Goal: Task Accomplishment & Management: Use online tool/utility

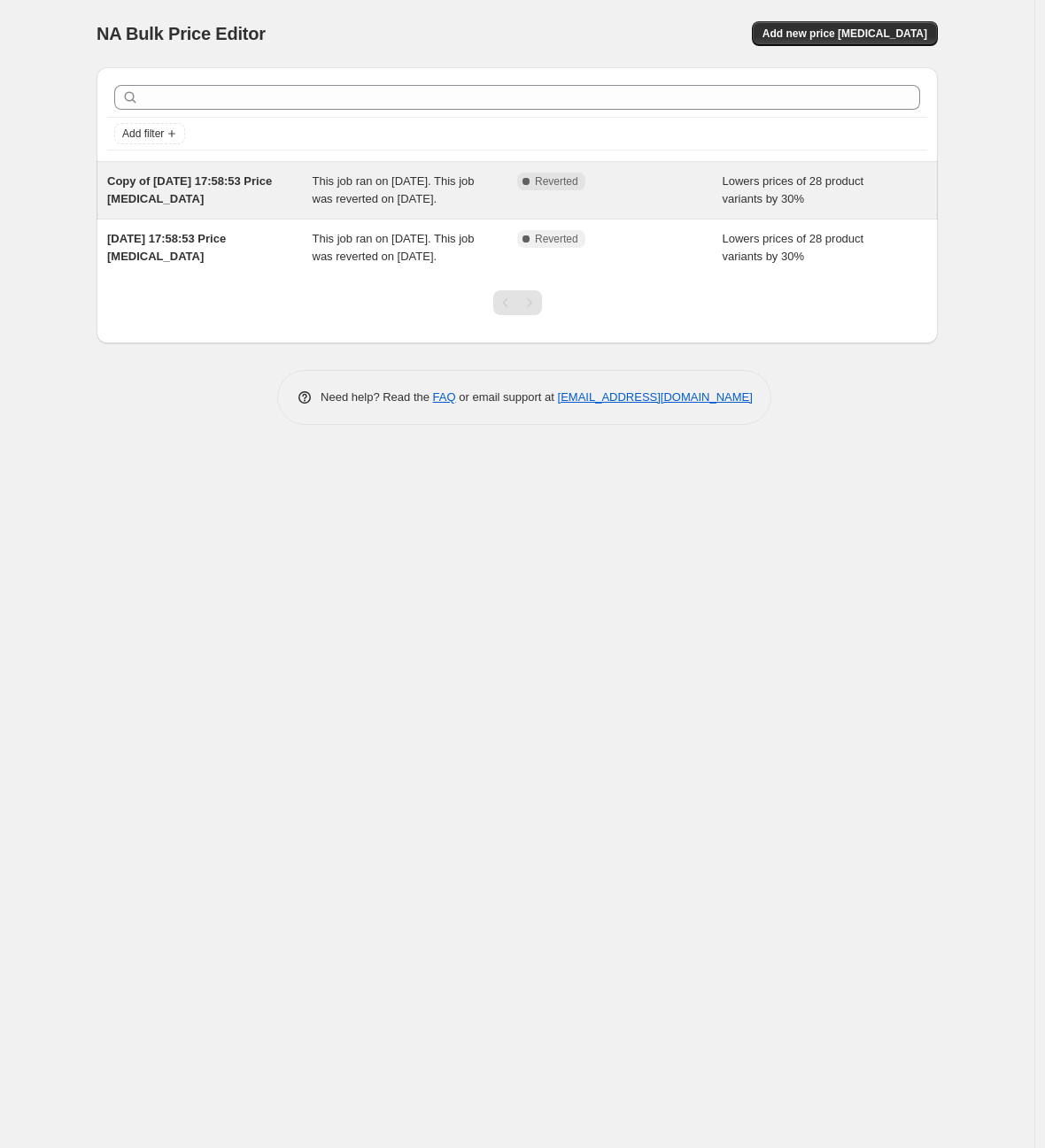
click at [436, 206] on span "This job ran on [DATE]. This job was reverted on [DATE]." at bounding box center [393, 190] width 162 height 31
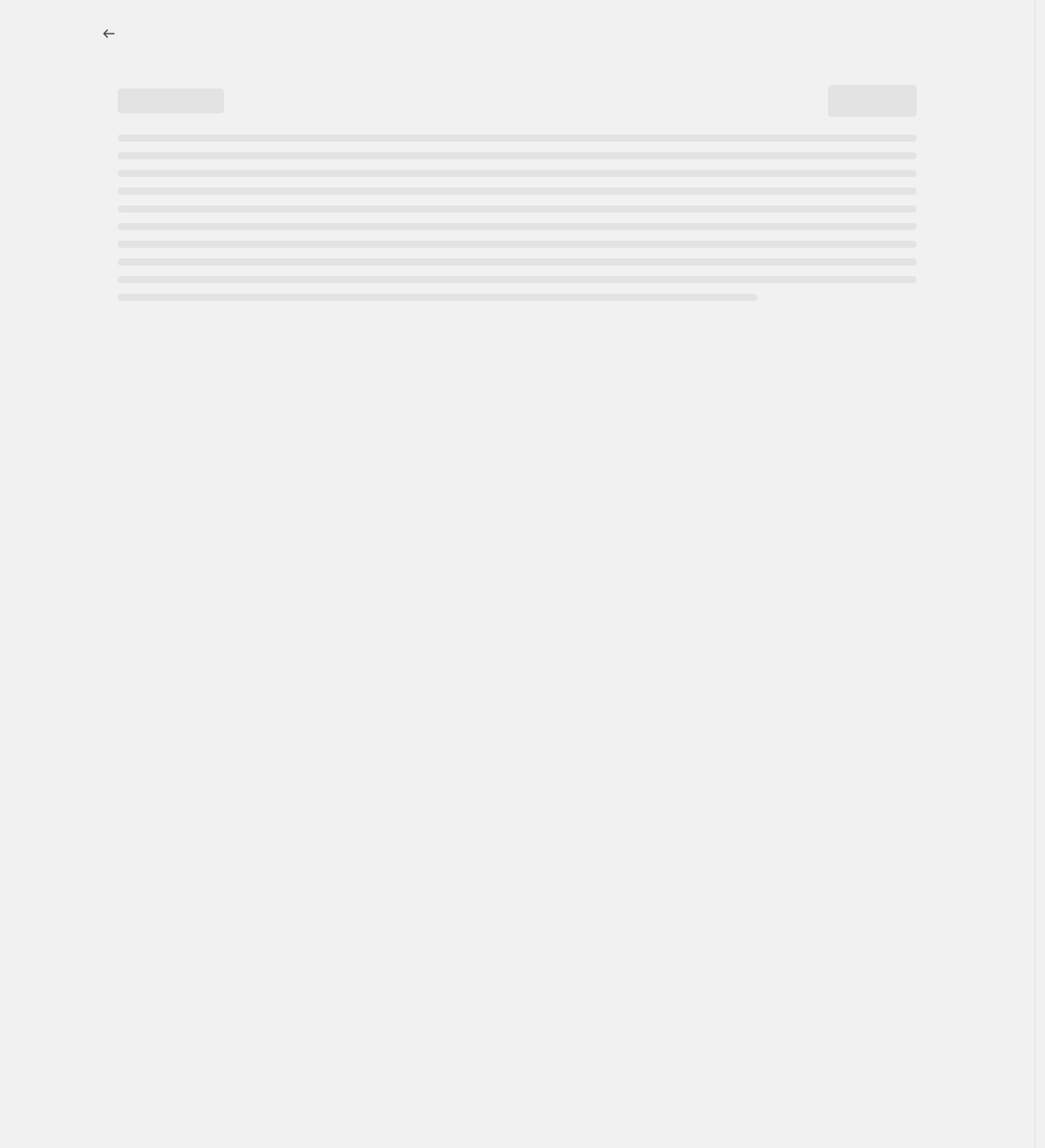
select select "percentage"
